Goal: Transaction & Acquisition: Purchase product/service

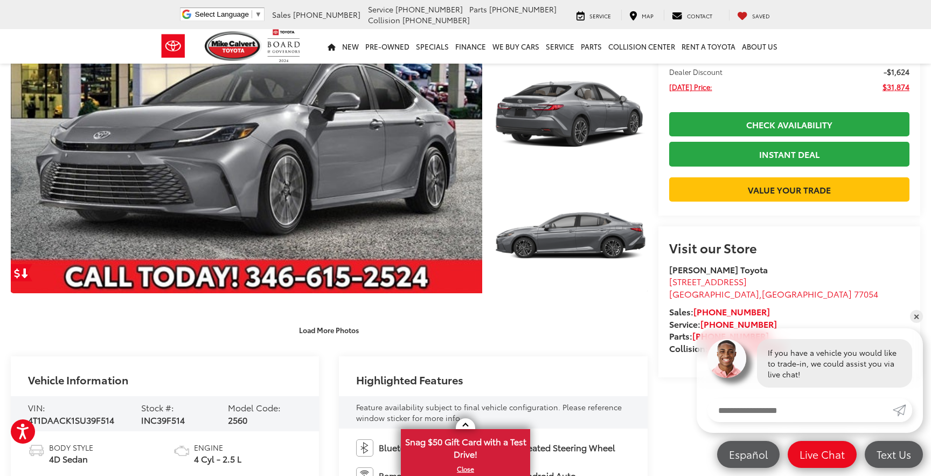
scroll to position [162, 0]
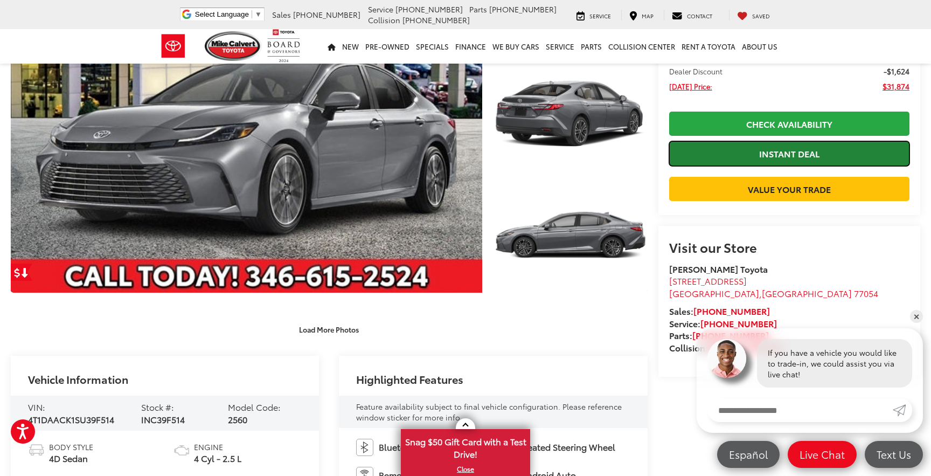
click at [712, 160] on link "Instant Deal" at bounding box center [789, 153] width 240 height 24
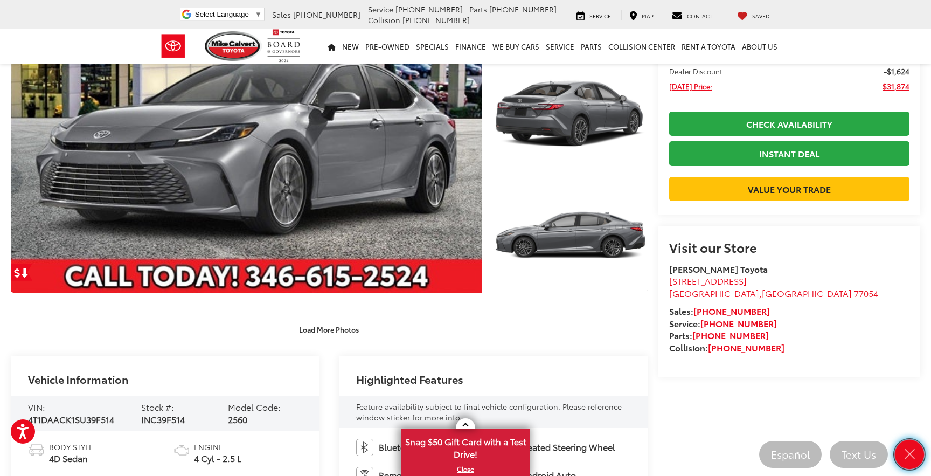
click at [911, 449] on icon "Close" at bounding box center [908, 453] width 15 height 15
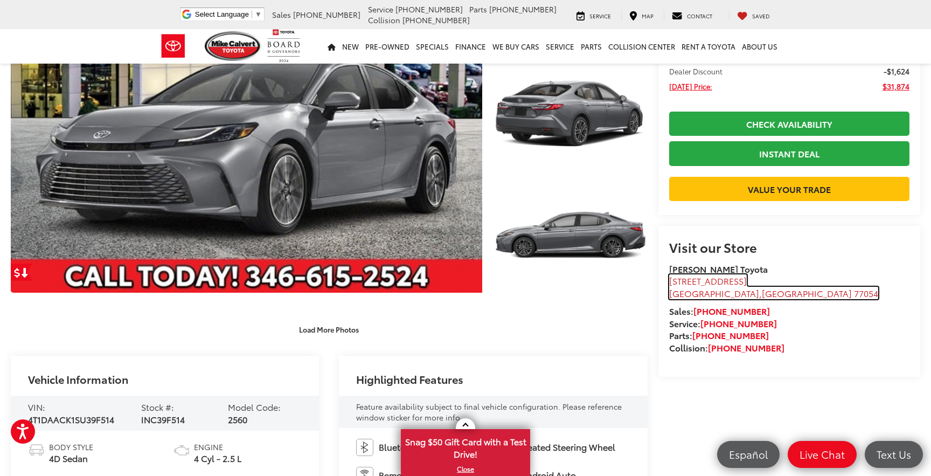
click at [712, 286] on span "[STREET_ADDRESS]" at bounding box center [708, 280] width 78 height 12
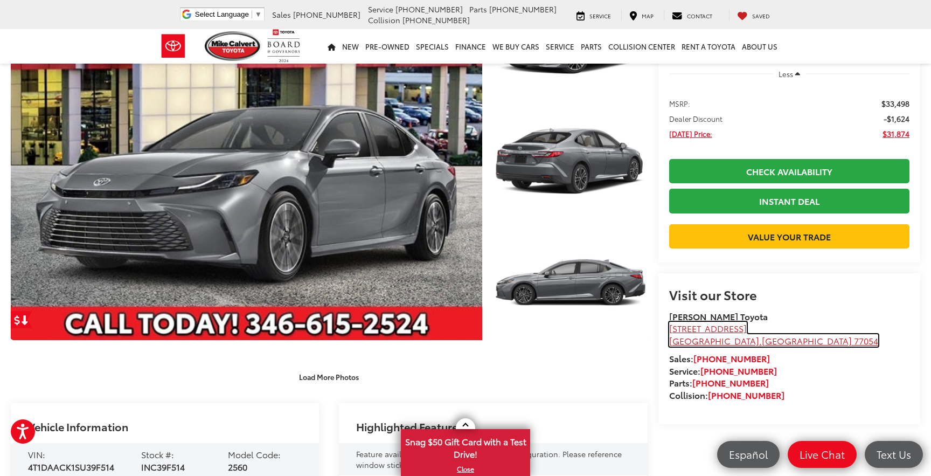
scroll to position [0, 0]
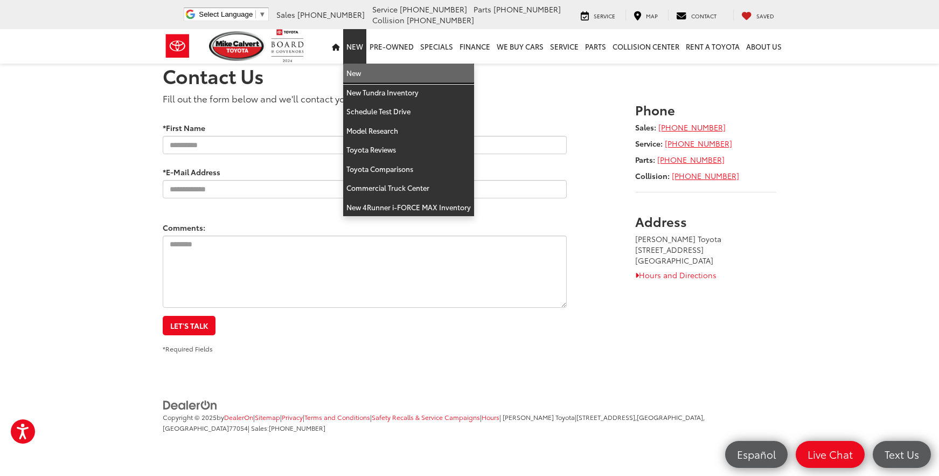
click at [353, 73] on link "New" at bounding box center [408, 73] width 131 height 19
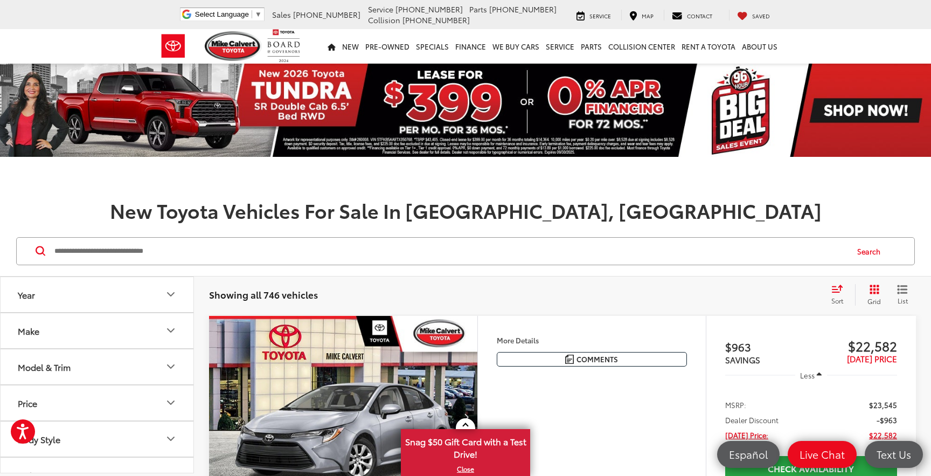
click at [93, 329] on button "Make" at bounding box center [98, 330] width 194 height 35
click at [62, 315] on img at bounding box center [48, 314] width 30 height 25
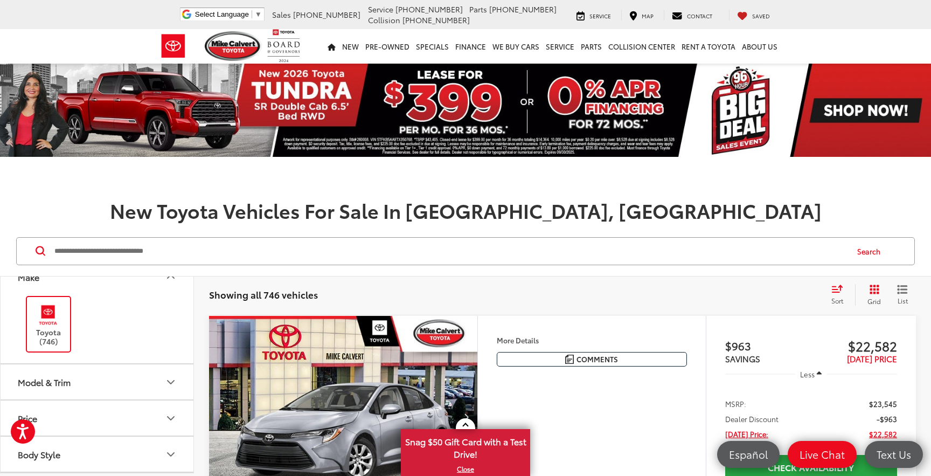
click at [103, 379] on button "Model & Trim" at bounding box center [98, 381] width 194 height 35
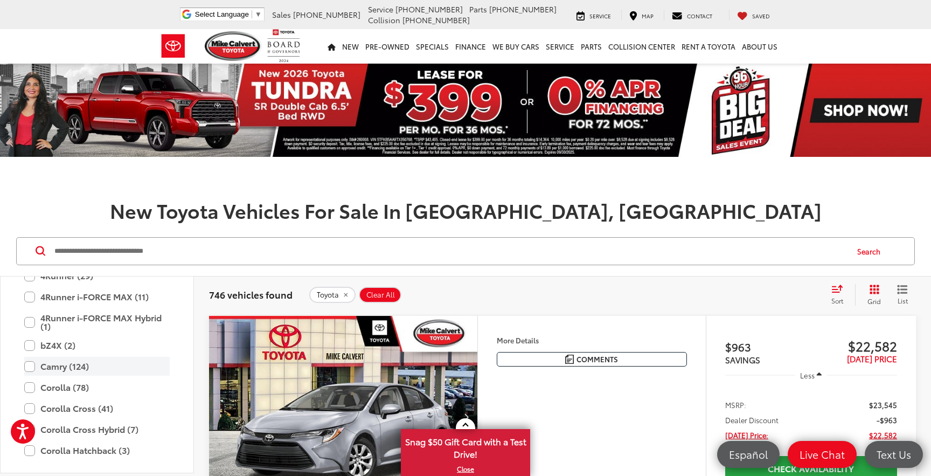
scroll to position [215, 0]
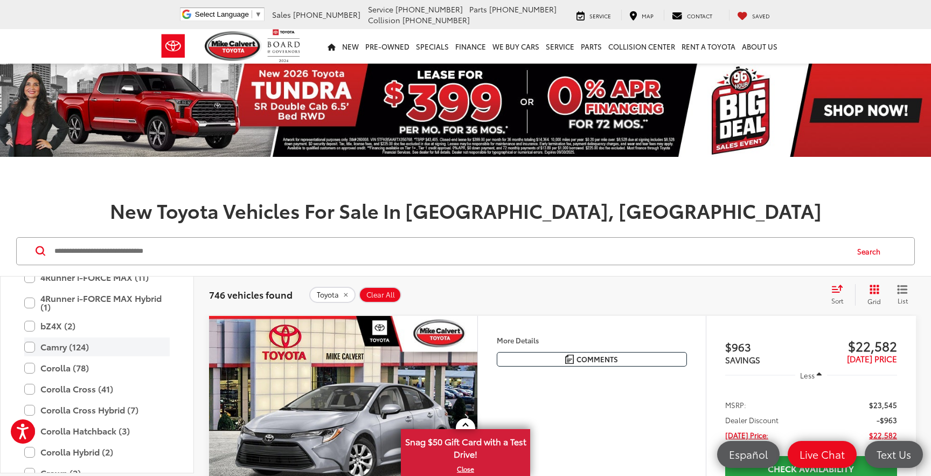
click at [74, 353] on label "Camry (124)" at bounding box center [96, 346] width 145 height 19
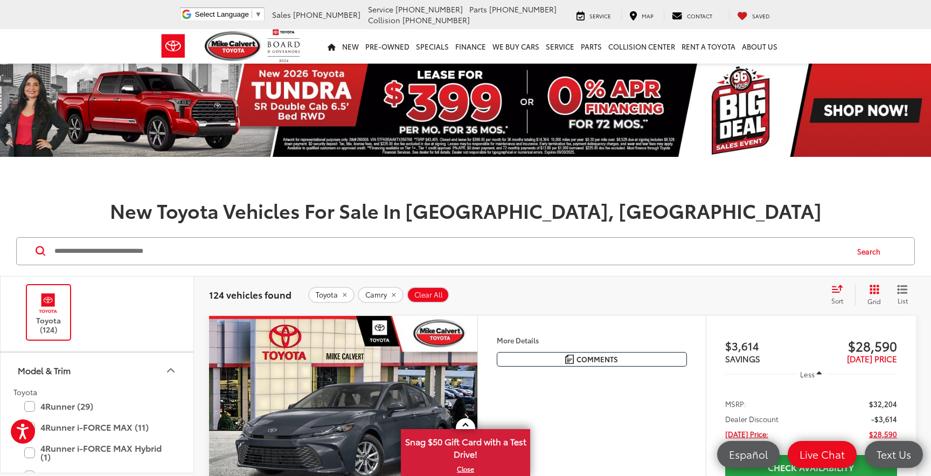
scroll to position [54, 0]
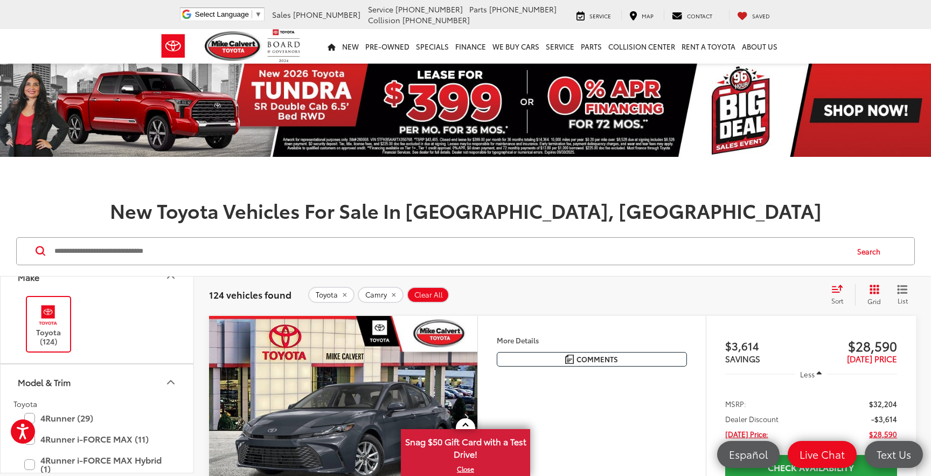
click at [99, 378] on button "Model & Trim" at bounding box center [98, 381] width 194 height 35
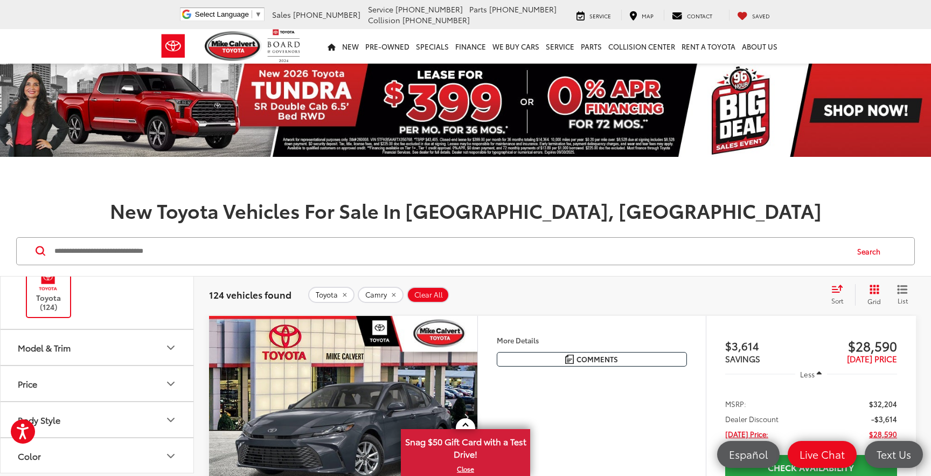
scroll to position [108, 0]
click at [101, 369] on button "Price" at bounding box center [98, 363] width 194 height 35
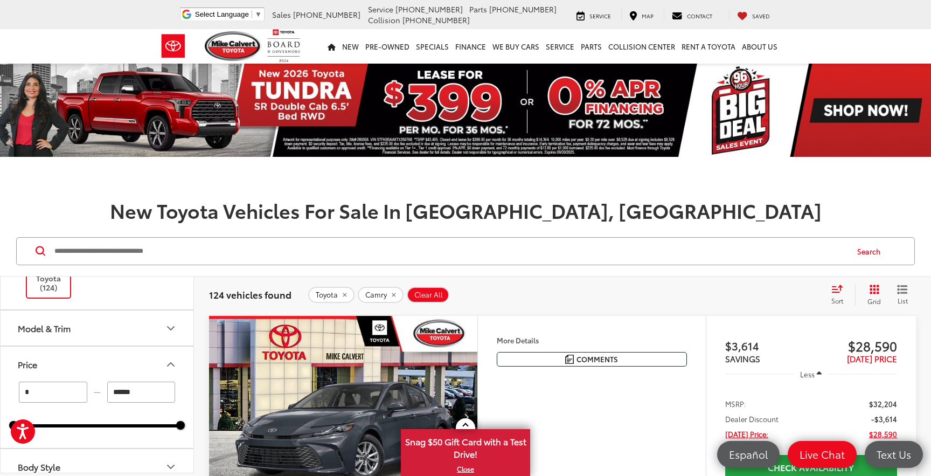
click at [102, 367] on button "Price" at bounding box center [98, 363] width 194 height 35
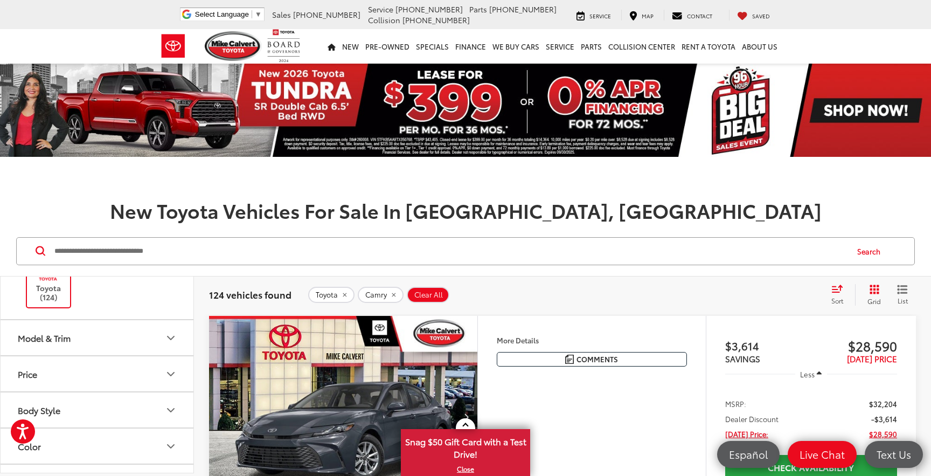
scroll to position [0, 0]
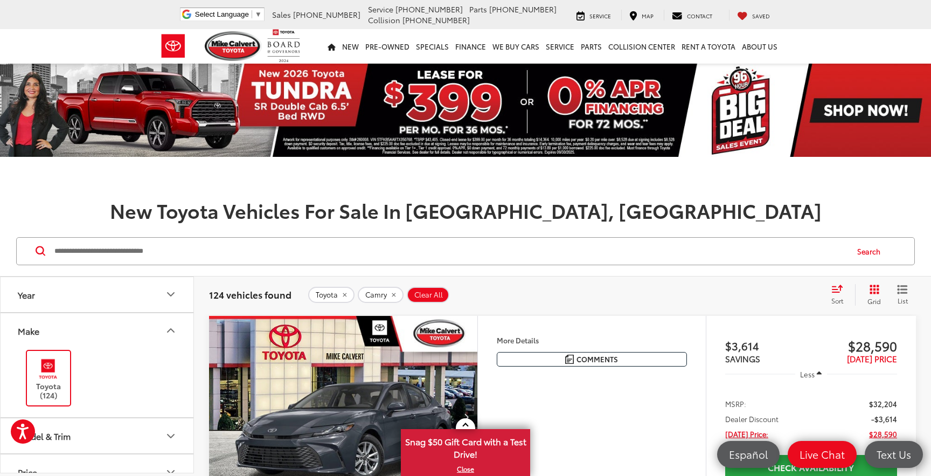
click at [81, 316] on button "Make" at bounding box center [98, 330] width 194 height 35
click at [81, 304] on button "Year" at bounding box center [98, 294] width 194 height 35
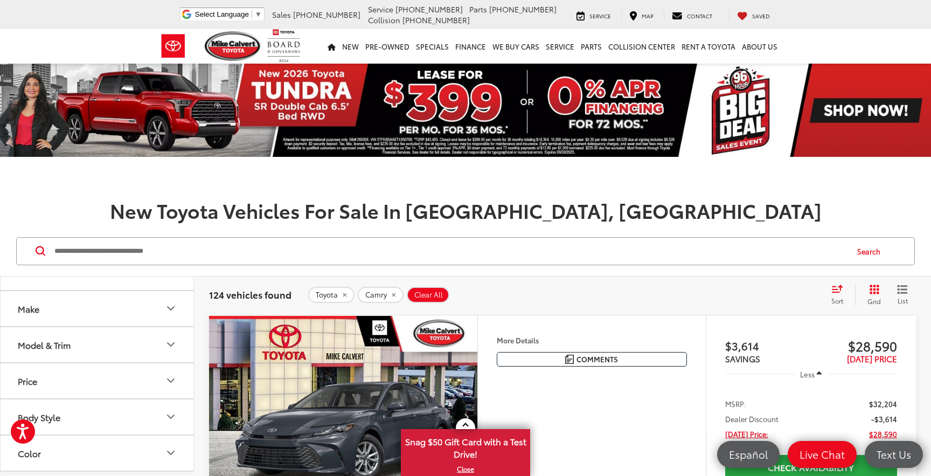
scroll to position [108, 0]
click at [116, 331] on button "Model & Trim" at bounding box center [98, 324] width 194 height 35
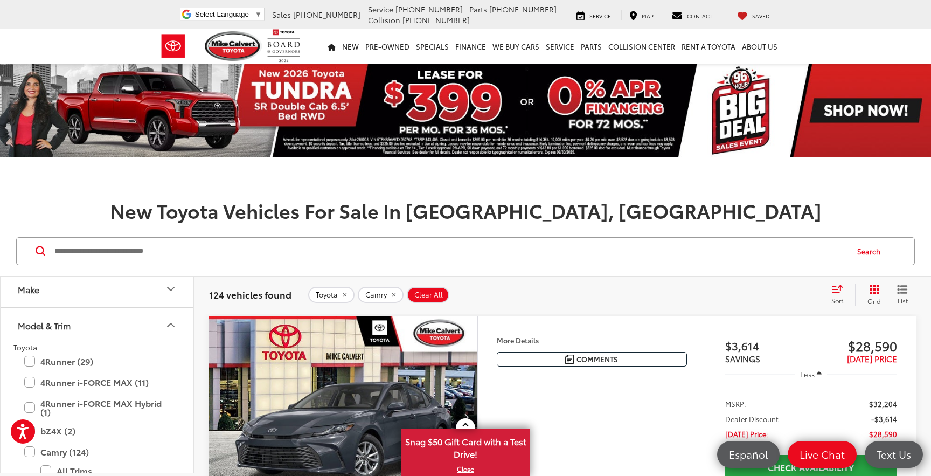
click at [116, 328] on button "Model & Trim" at bounding box center [98, 324] width 194 height 35
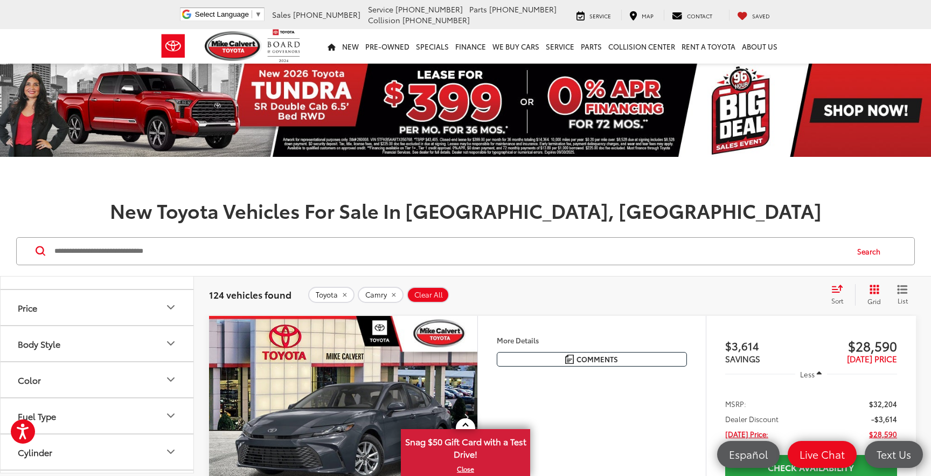
click at [123, 312] on button "Price" at bounding box center [98, 307] width 194 height 35
click at [120, 350] on button "Body Style" at bounding box center [98, 343] width 194 height 35
click at [120, 346] on button "Body Style" at bounding box center [98, 343] width 194 height 35
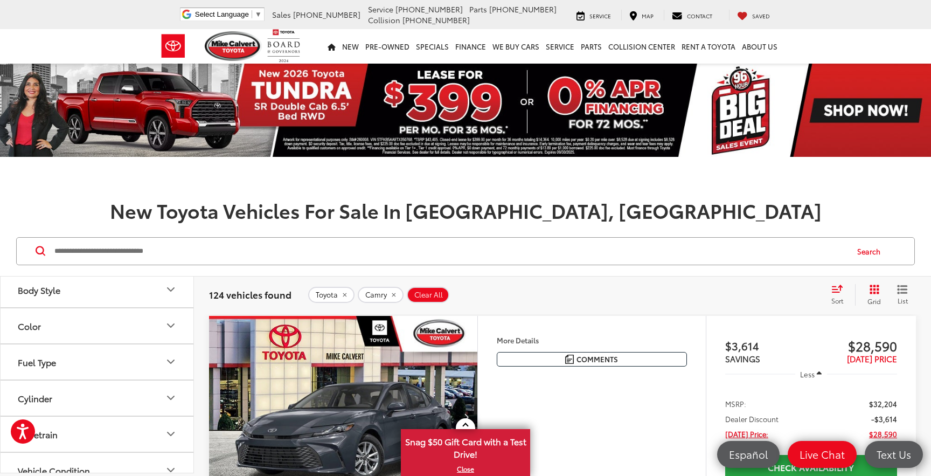
click at [118, 329] on button "Color" at bounding box center [98, 325] width 194 height 35
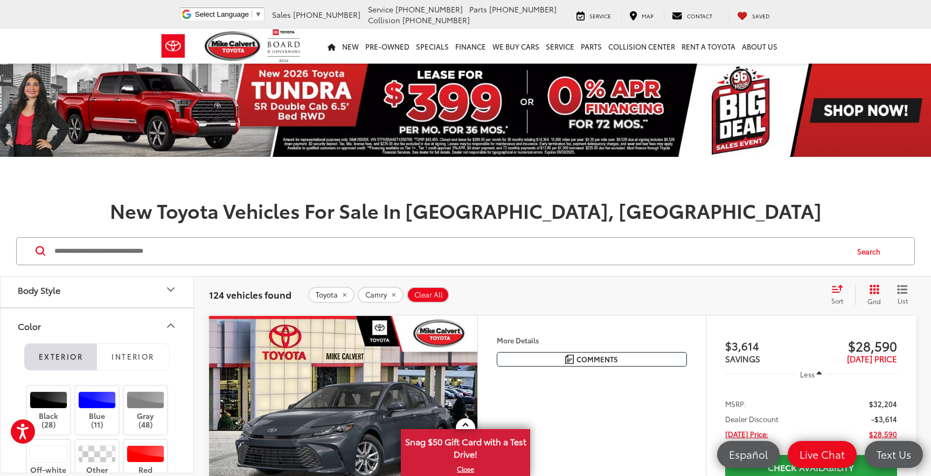
click at [118, 326] on button "Color" at bounding box center [98, 325] width 194 height 35
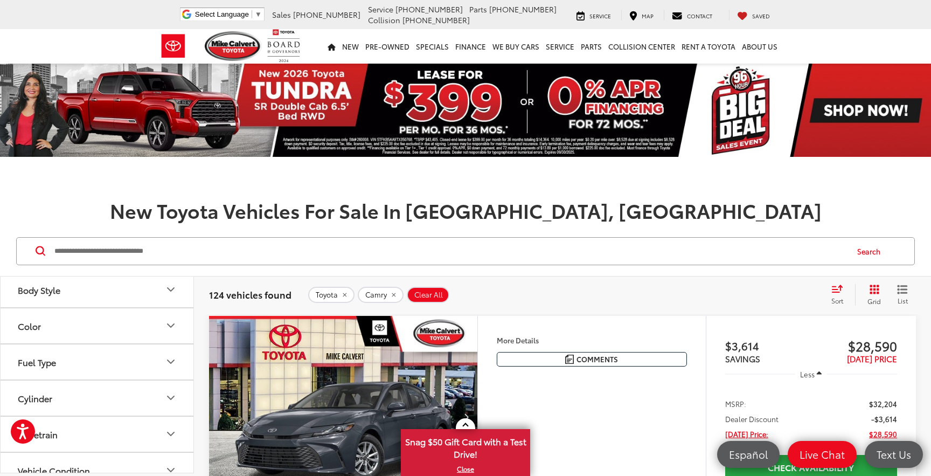
click at [118, 326] on button "Color" at bounding box center [98, 325] width 194 height 35
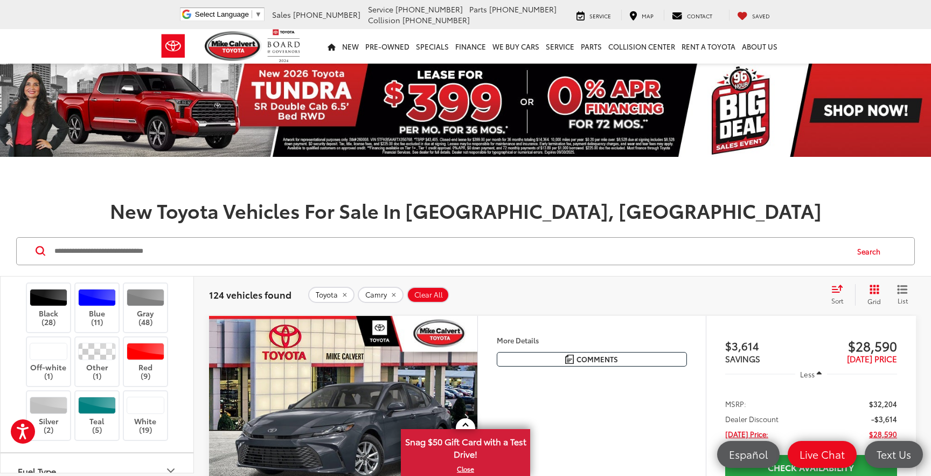
scroll to position [323, 0]
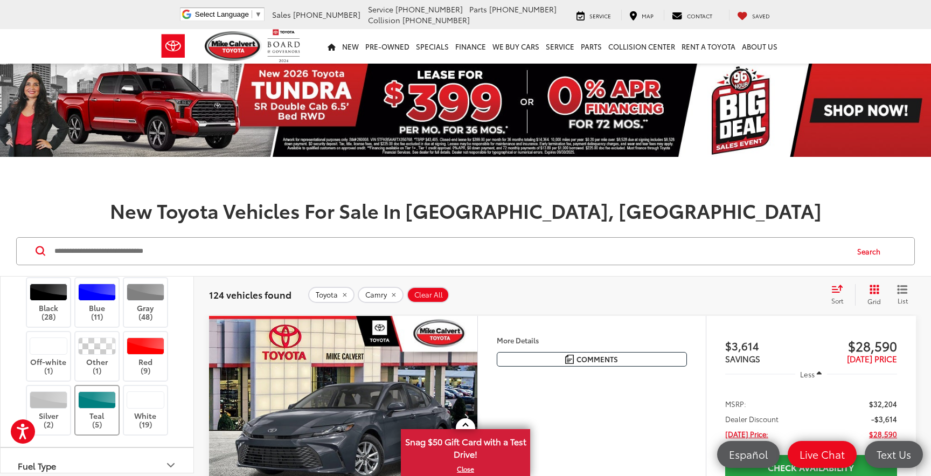
click at [99, 399] on div at bounding box center [97, 399] width 38 height 17
type input "****"
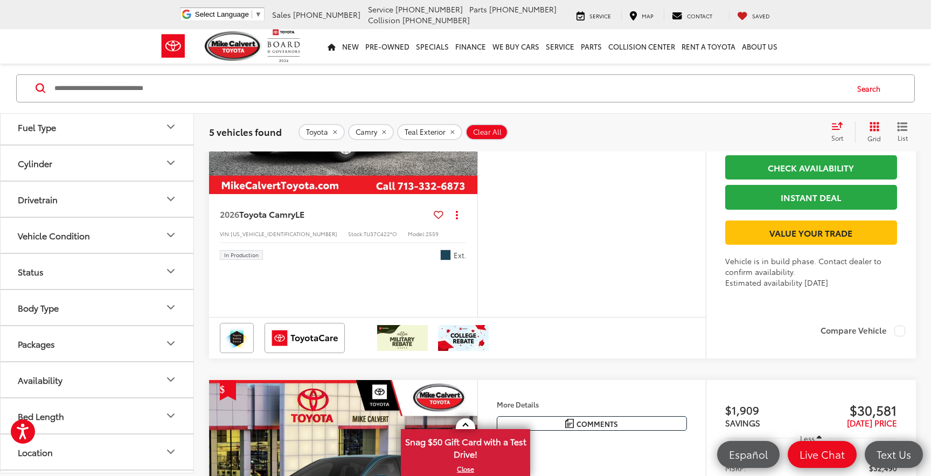
scroll to position [532, 0]
click at [77, 298] on button "Packages" at bounding box center [98, 309] width 194 height 35
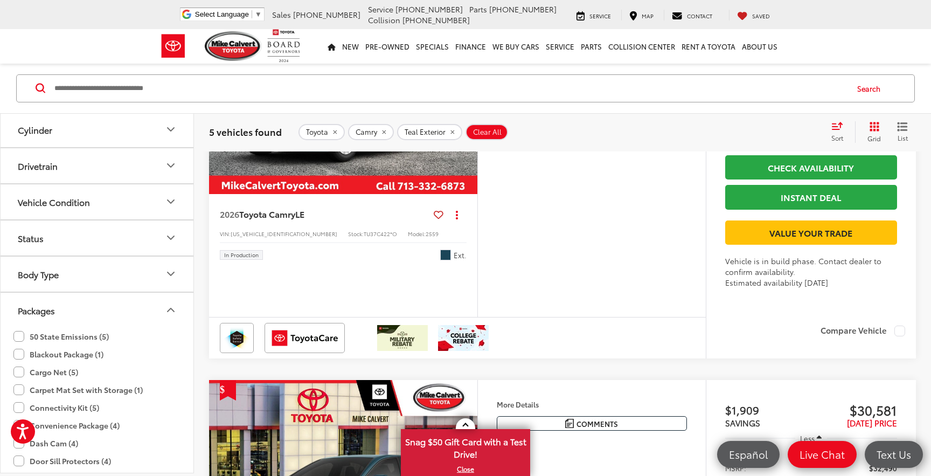
click at [78, 303] on button "Packages" at bounding box center [98, 309] width 194 height 35
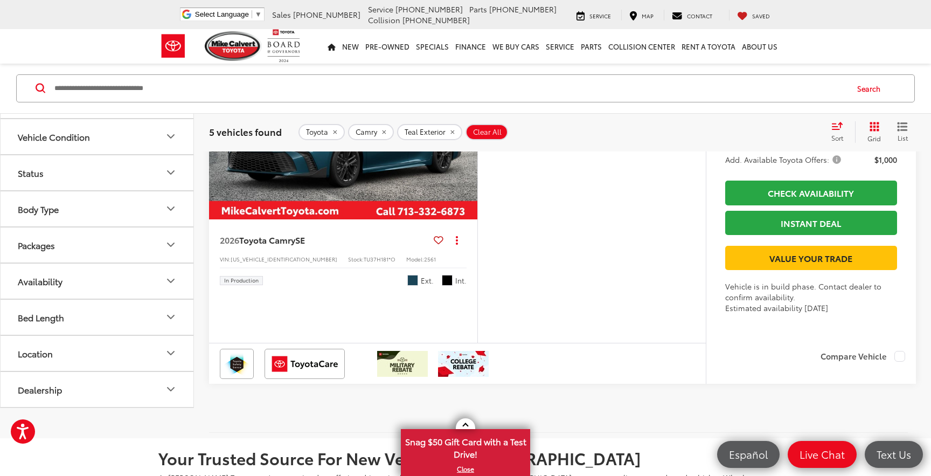
click at [89, 262] on button "Packages" at bounding box center [98, 244] width 194 height 35
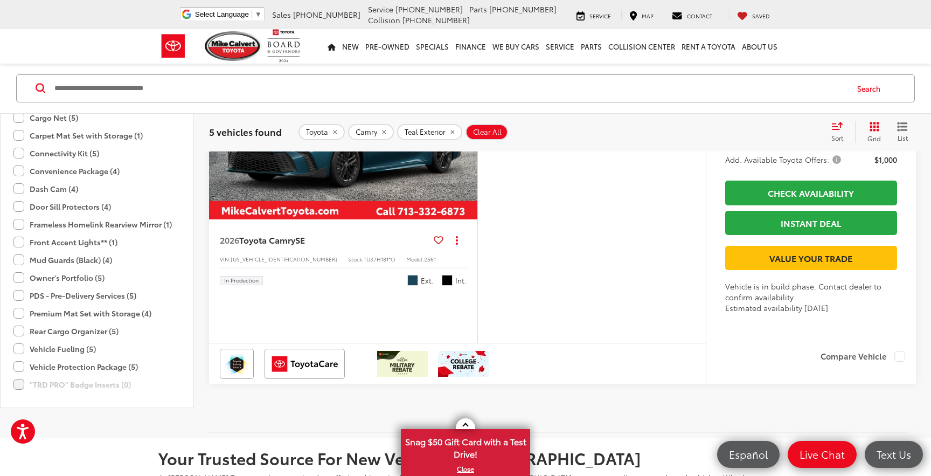
scroll to position [695, 0]
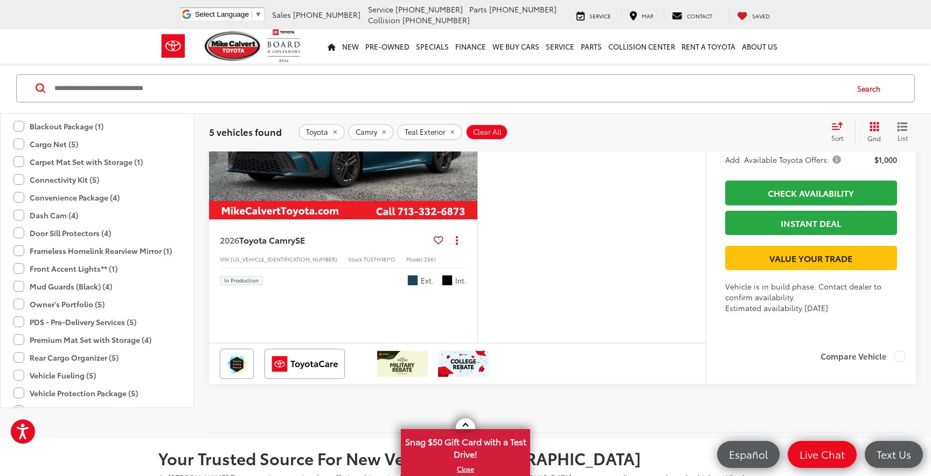
click at [37, 206] on label "Convenience Package (4)" at bounding box center [66, 197] width 106 height 18
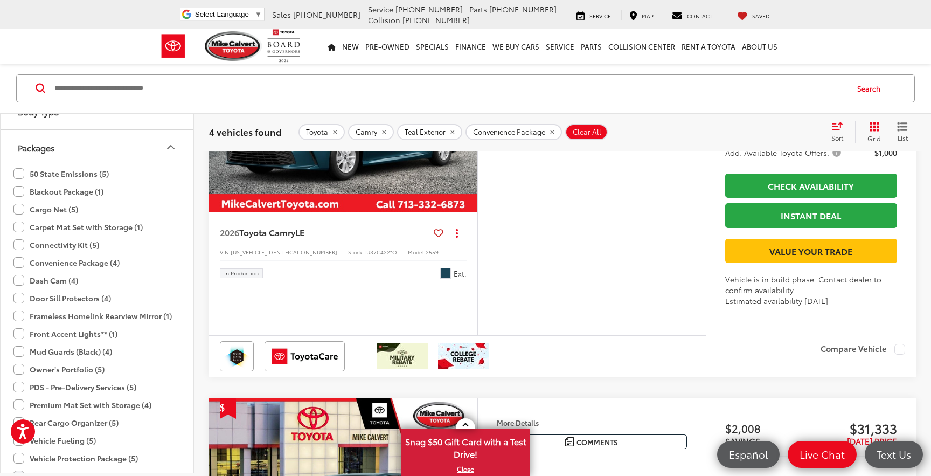
scroll to position [324, 0]
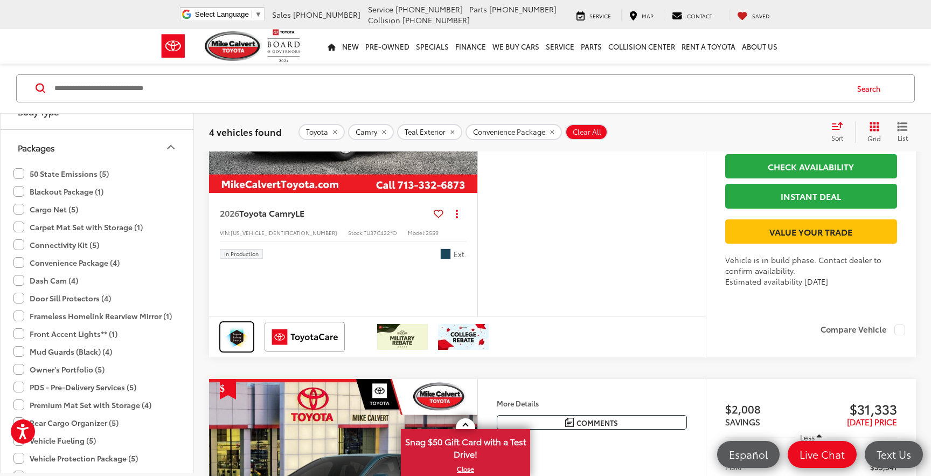
click at [237, 350] on img at bounding box center [237, 337] width 30 height 26
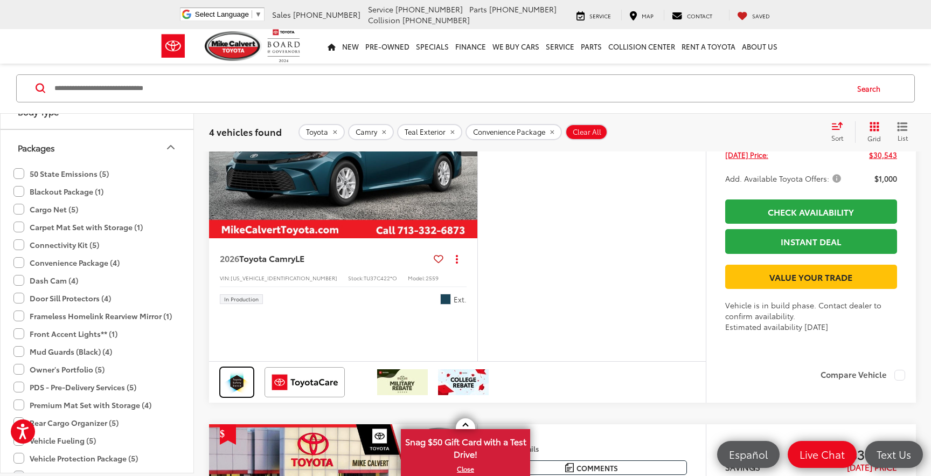
scroll to position [216, 0]
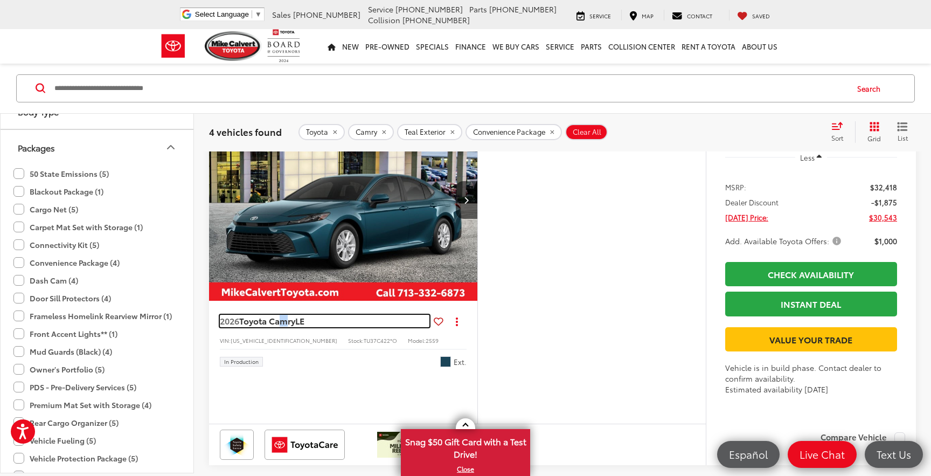
click at [302, 321] on span "LE" at bounding box center [299, 320] width 9 height 12
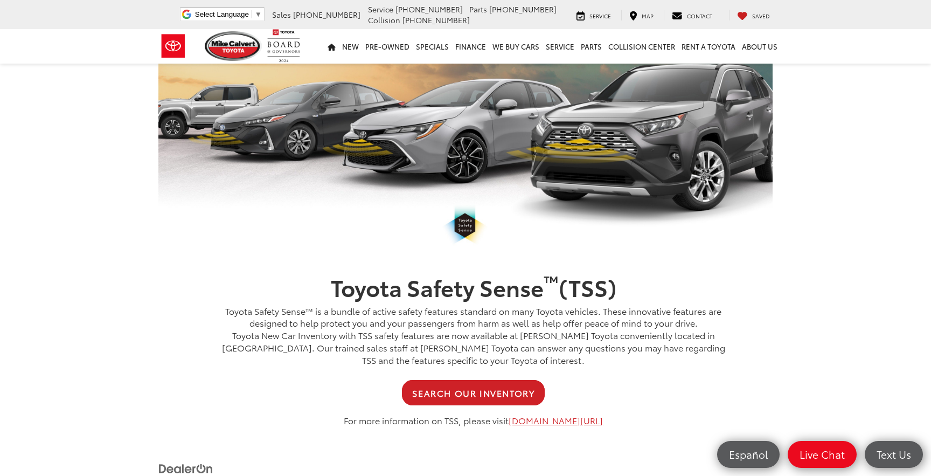
scroll to position [106, 0]
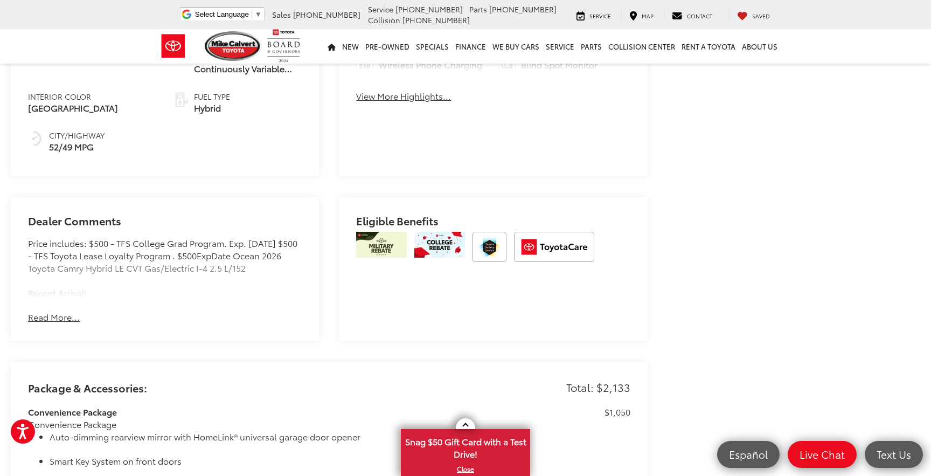
scroll to position [646, 0]
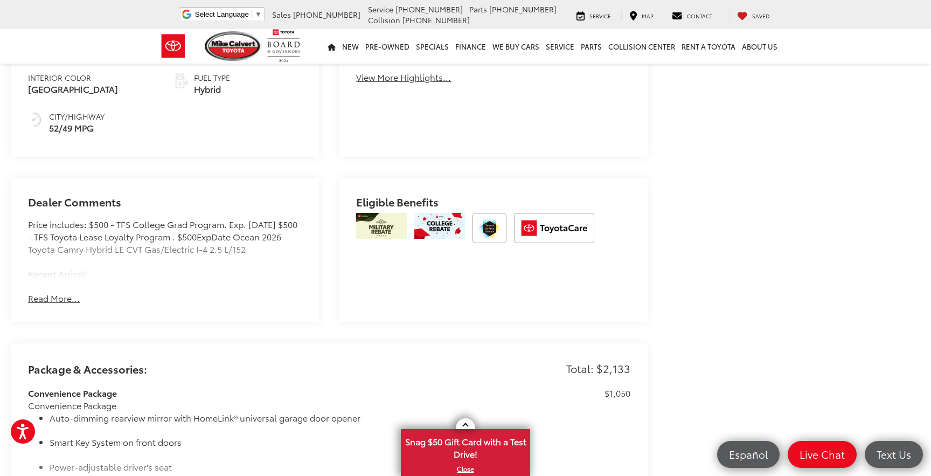
click at [52, 292] on button "Read More..." at bounding box center [54, 298] width 52 height 12
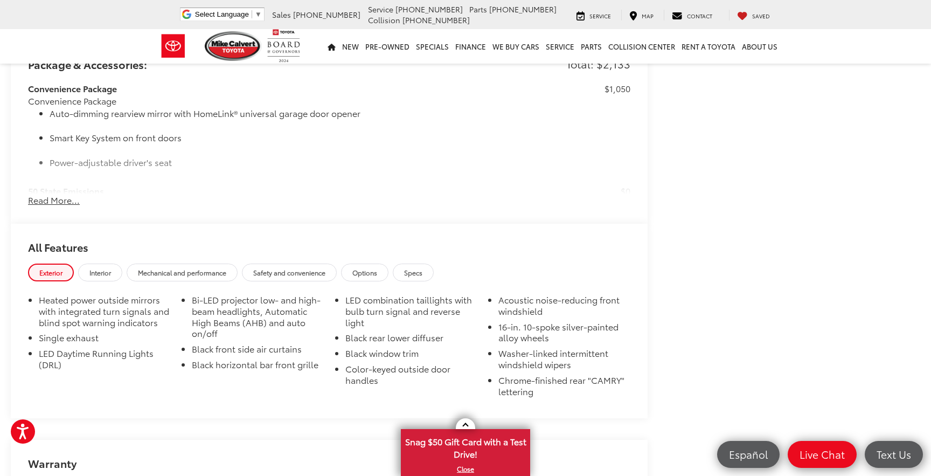
scroll to position [969, 0]
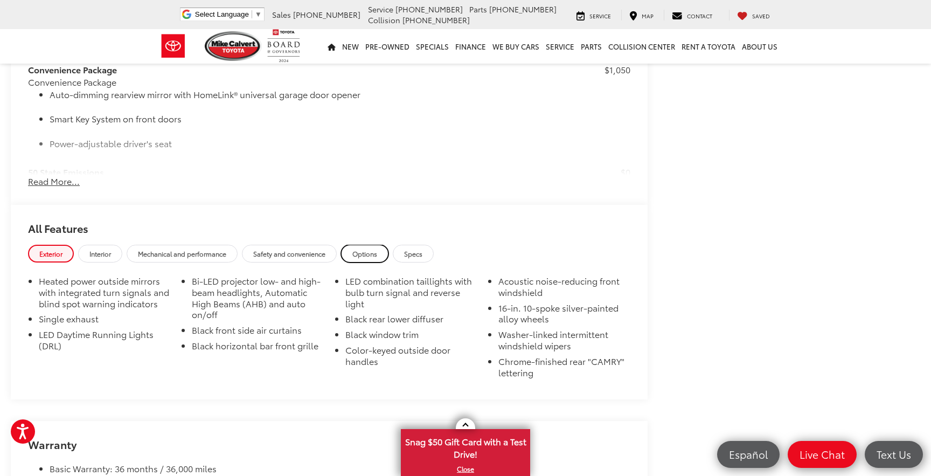
click at [387, 244] on link "Options" at bounding box center [364, 253] width 47 height 18
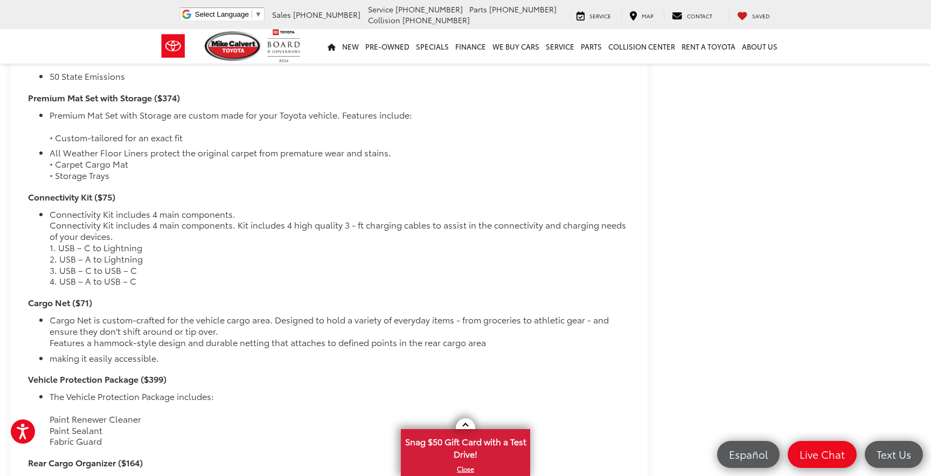
scroll to position [1292, 0]
